Goal: Task Accomplishment & Management: Manage account settings

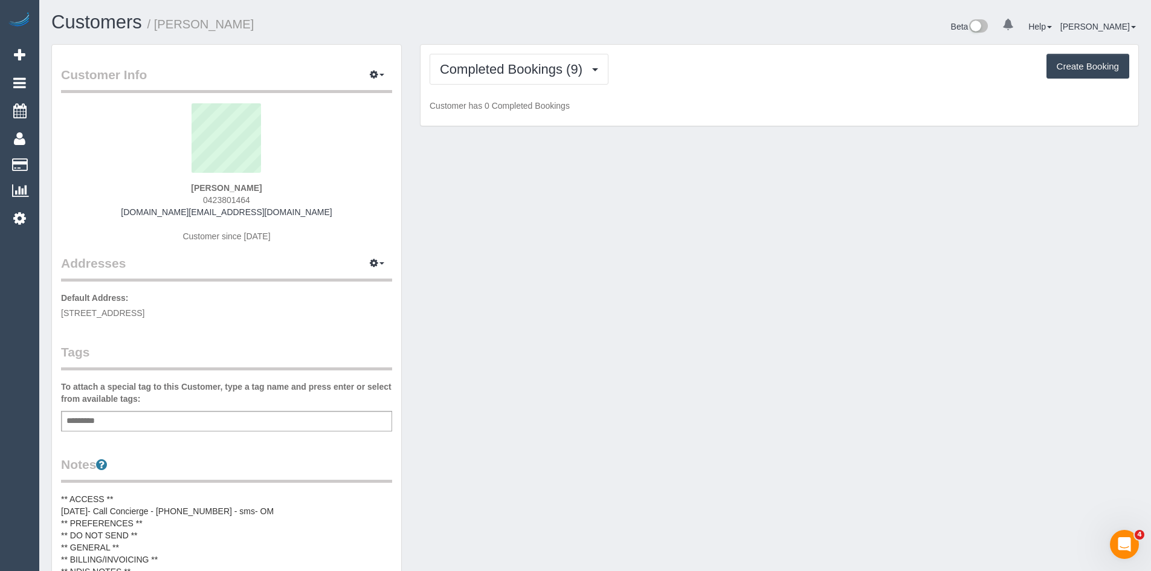
scroll to position [1578, 1151]
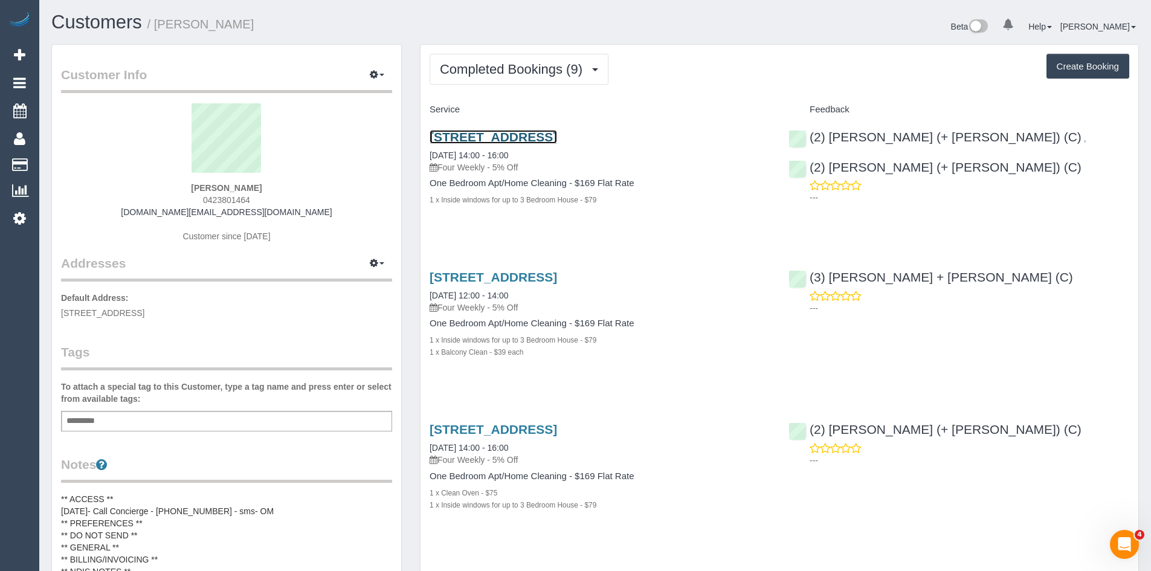
click at [549, 132] on link "[STREET_ADDRESS]" at bounding box center [492, 137] width 127 height 14
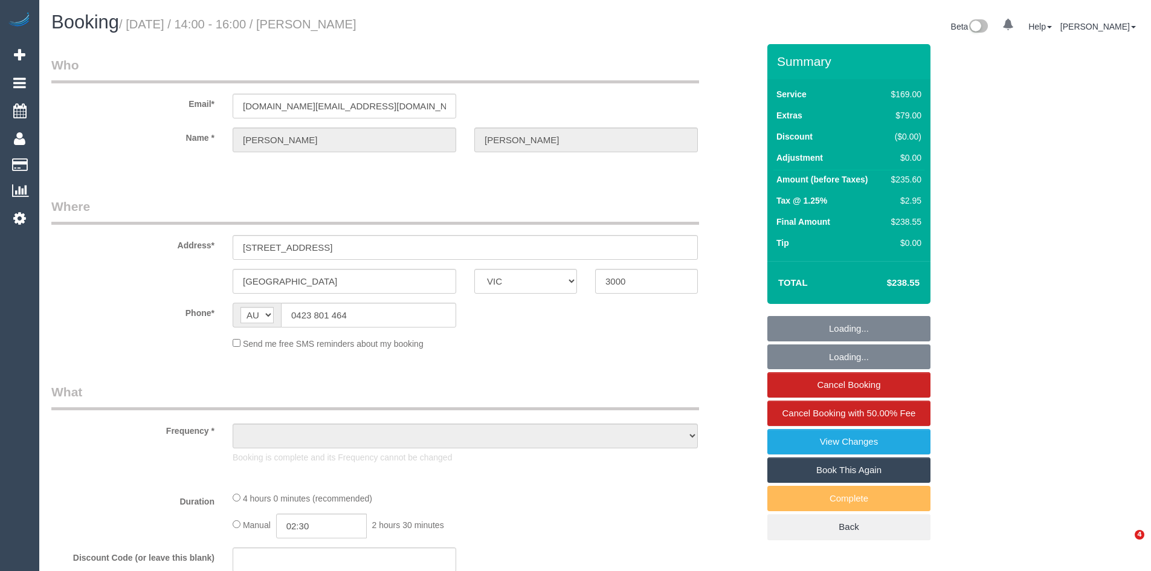
select select "VIC"
select select "number:28"
select select "number:14"
select select "number:20"
select select "number:24"
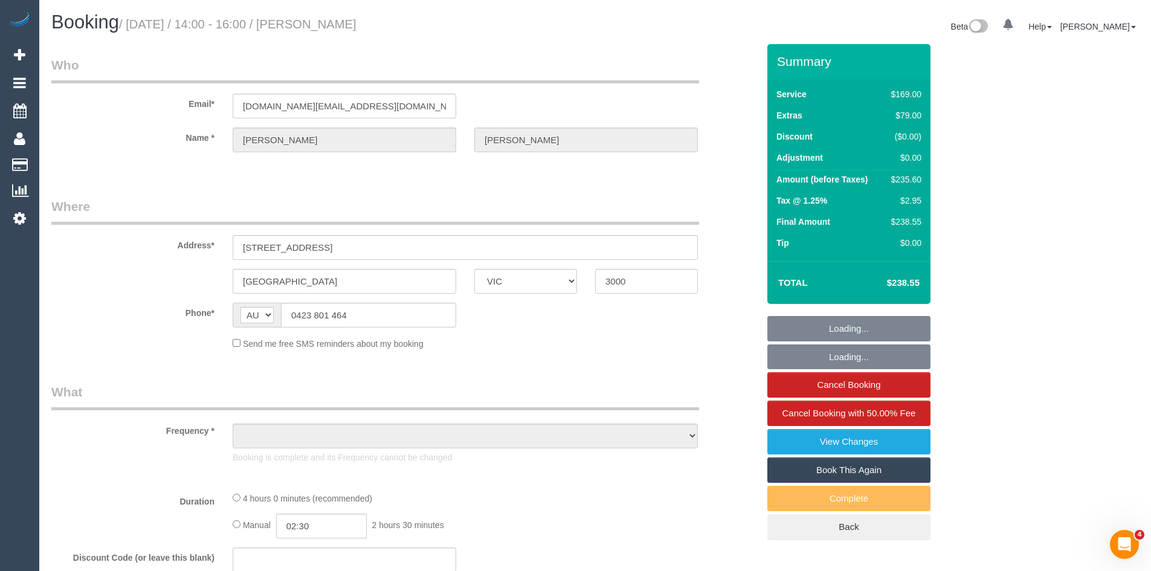
select select "number:34"
select select "number:26"
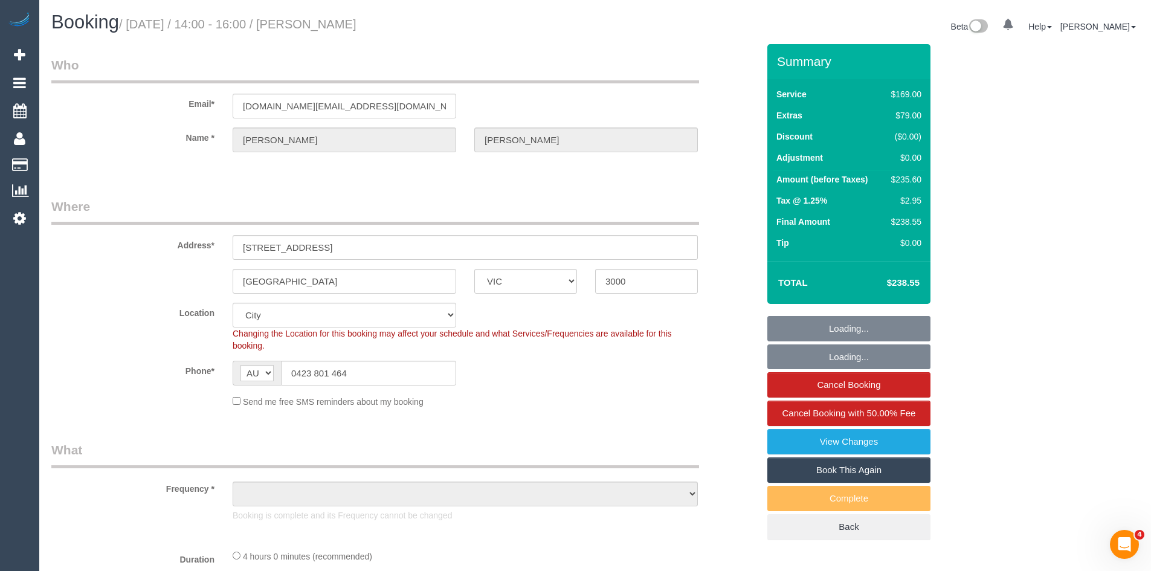
select select "string:stripe-pm_1QlVLd2GScqysDRVpN2cy1Ds"
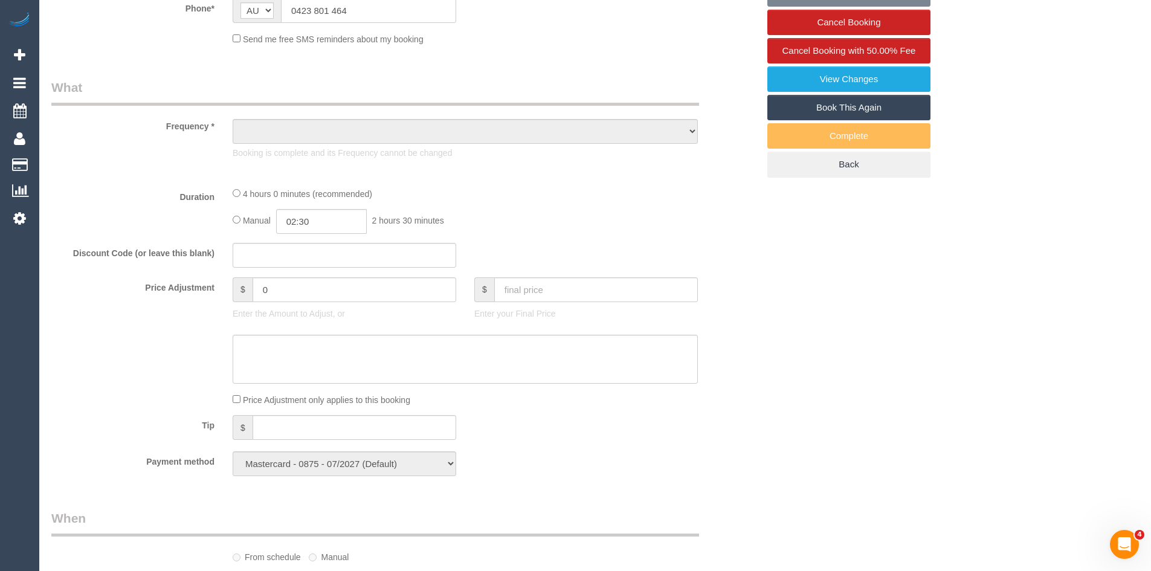
select select "object:692"
select select "spot1"
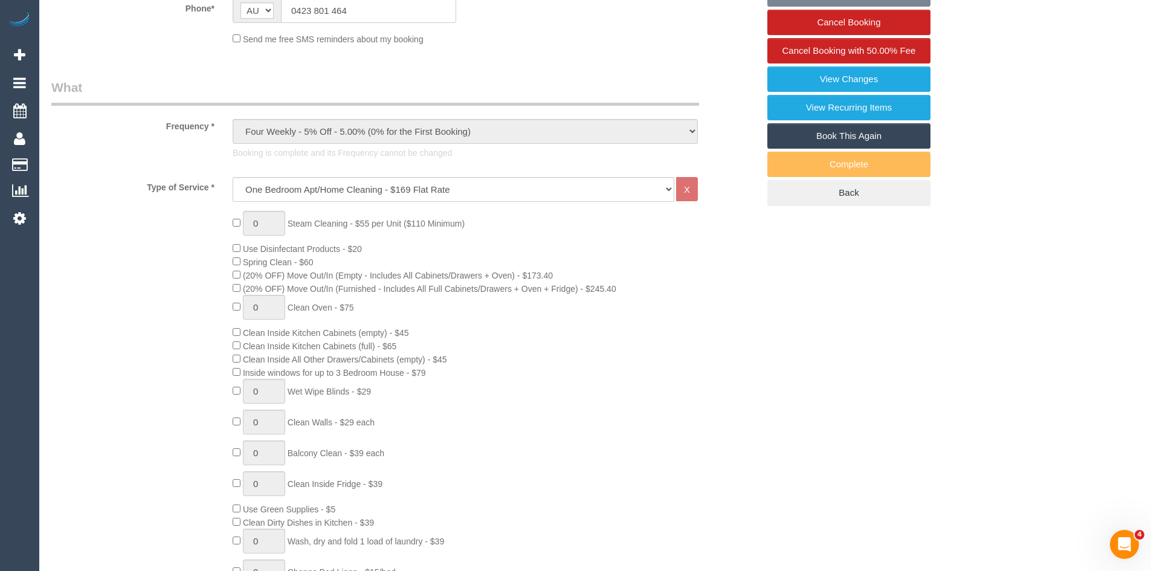
scroll to position [260, 0]
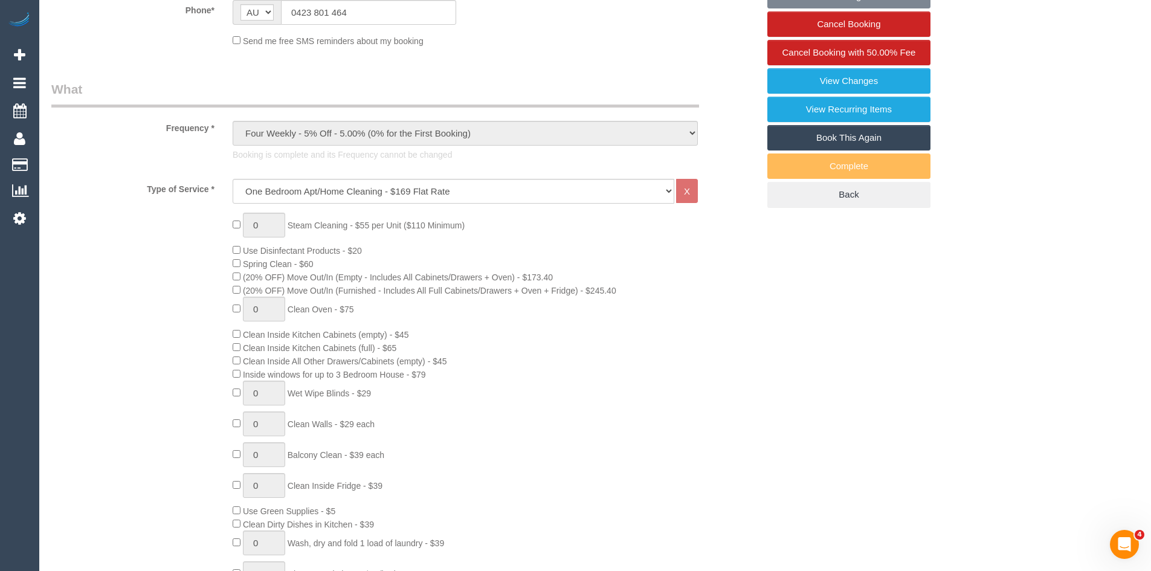
select select "object:1202"
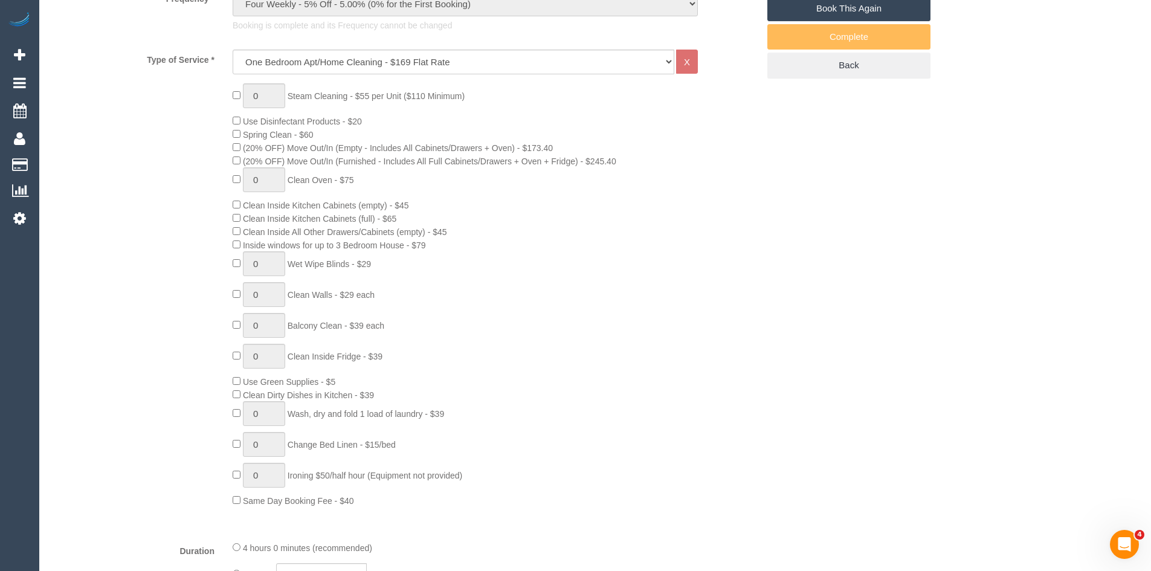
scroll to position [483, 0]
